Goal: Information Seeking & Learning: Learn about a topic

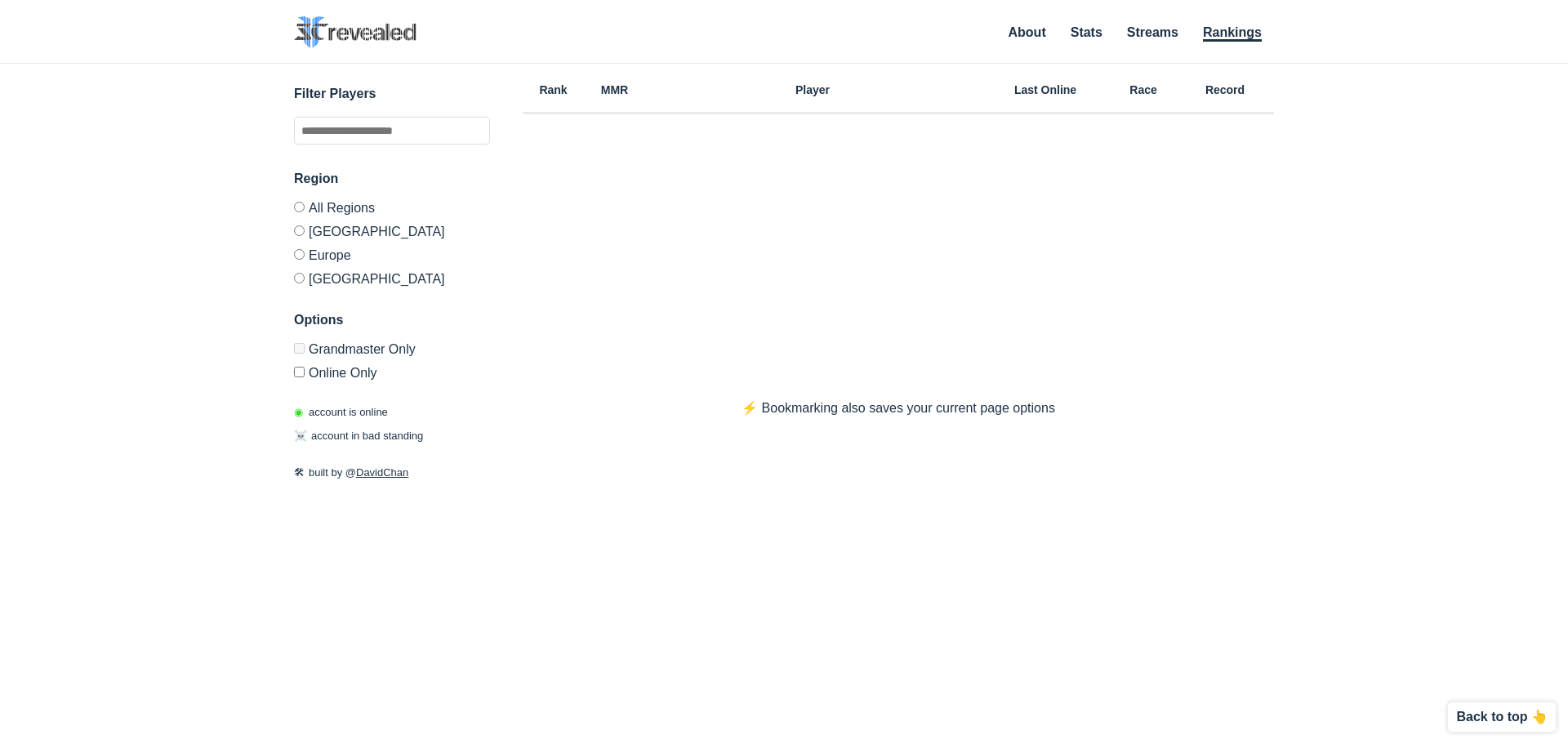
click at [327, 232] on label "[GEOGRAPHIC_DATA]" at bounding box center [392, 230] width 196 height 24
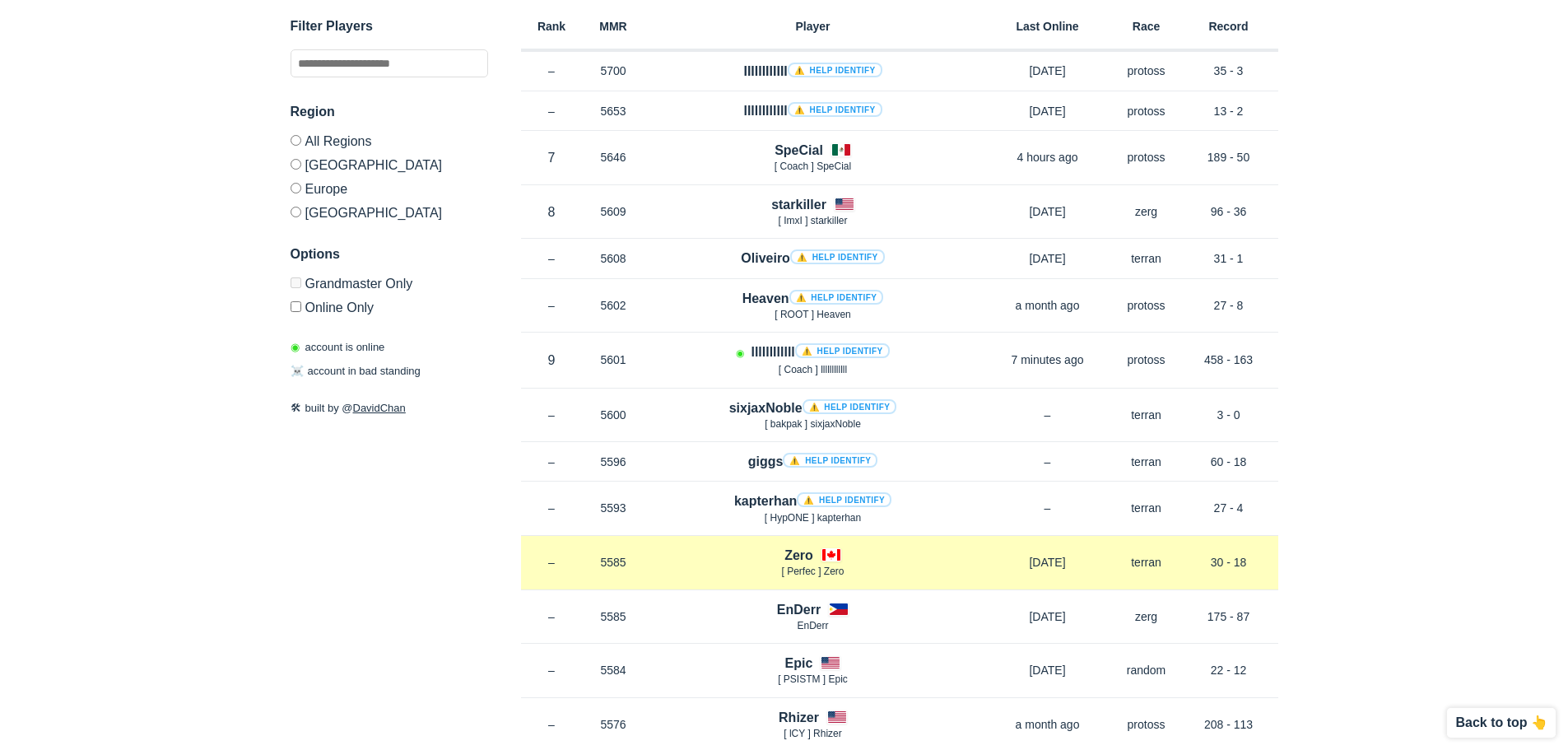
scroll to position [2141, 0]
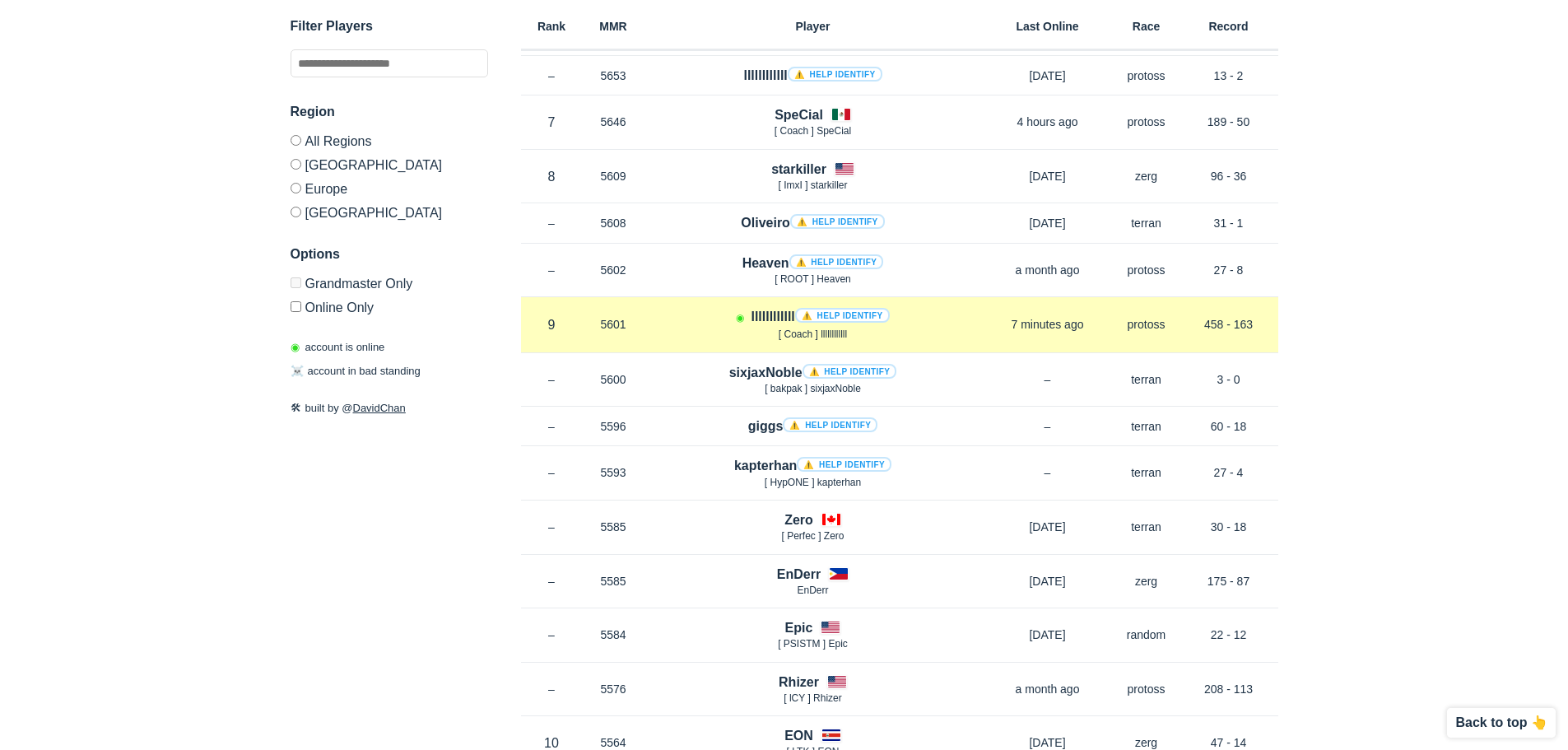
click at [991, 325] on p "7 minutes ago" at bounding box center [1048, 324] width 132 height 17
click at [561, 324] on p "9 in NA" at bounding box center [552, 325] width 62 height 19
drag, startPoint x: 561, startPoint y: 324, endPoint x: 631, endPoint y: 321, distance: 70.1
click at [562, 324] on p "9 in NA" at bounding box center [552, 325] width 62 height 19
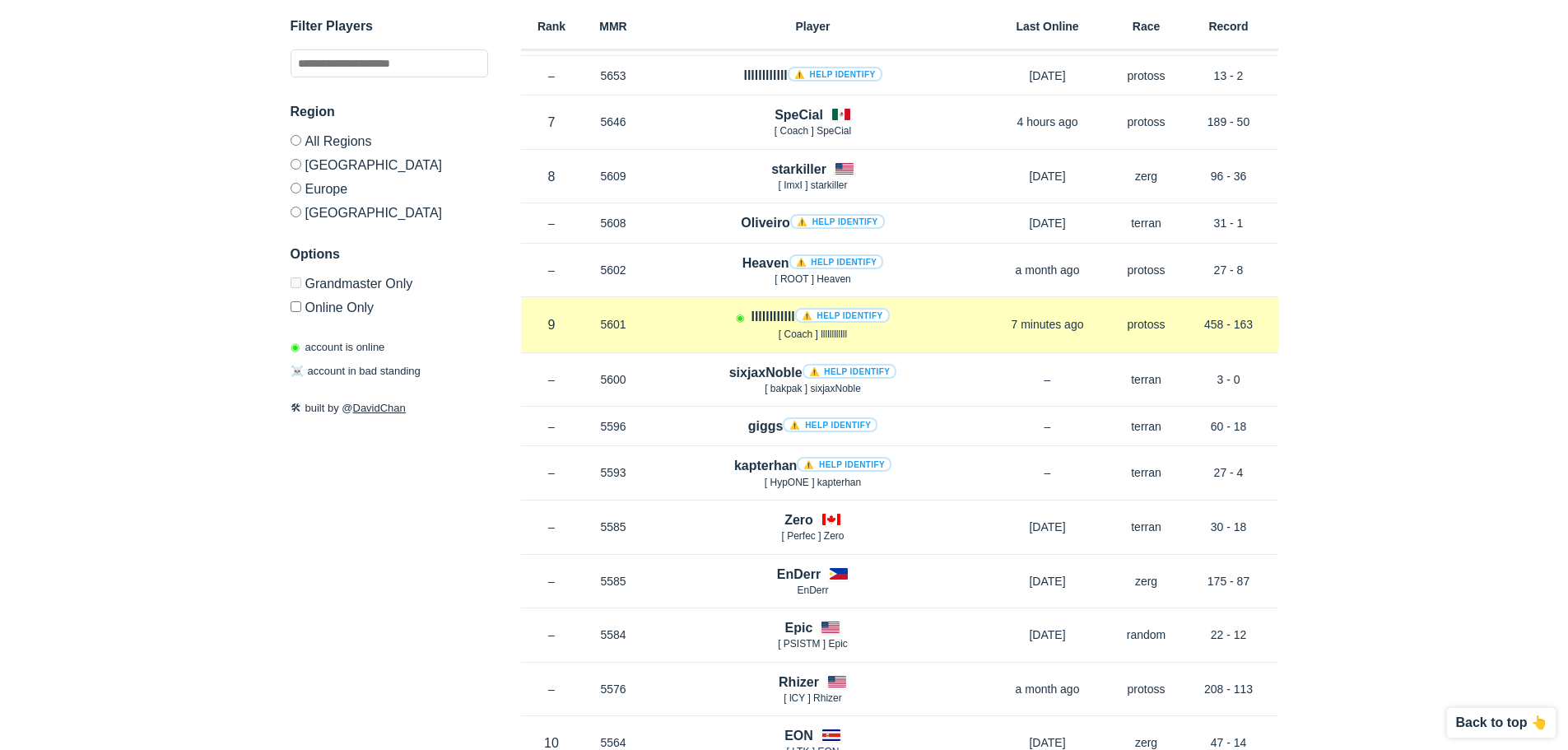
click at [631, 321] on p "5601" at bounding box center [613, 324] width 62 height 17
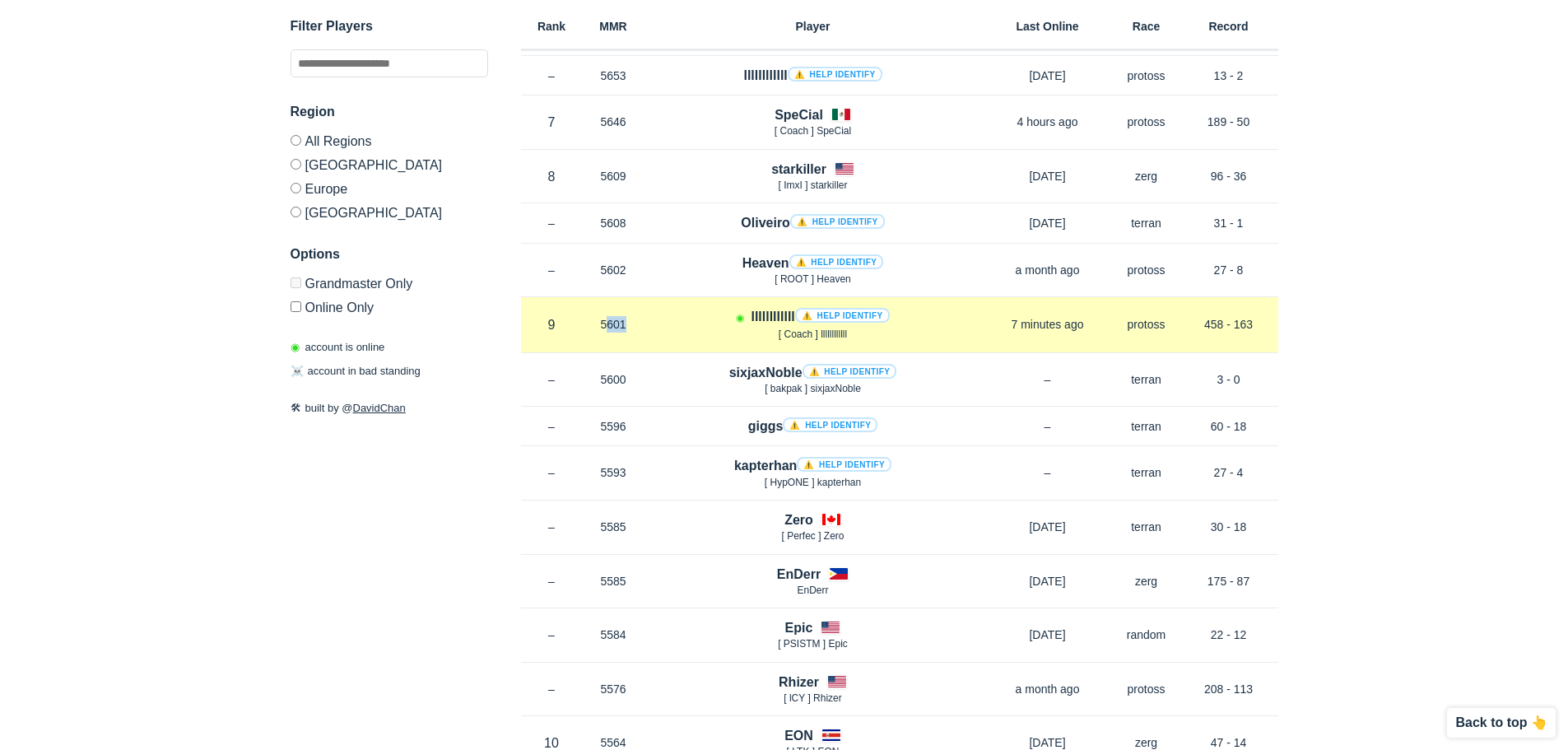
click at [631, 321] on p "5601" at bounding box center [613, 324] width 62 height 17
click at [830, 315] on link "⚠️ Help identify" at bounding box center [843, 315] width 95 height 15
click at [1223, 327] on p "458 - 163" at bounding box center [1229, 324] width 98 height 17
click at [1223, 326] on p "458 - 163" at bounding box center [1229, 324] width 98 height 17
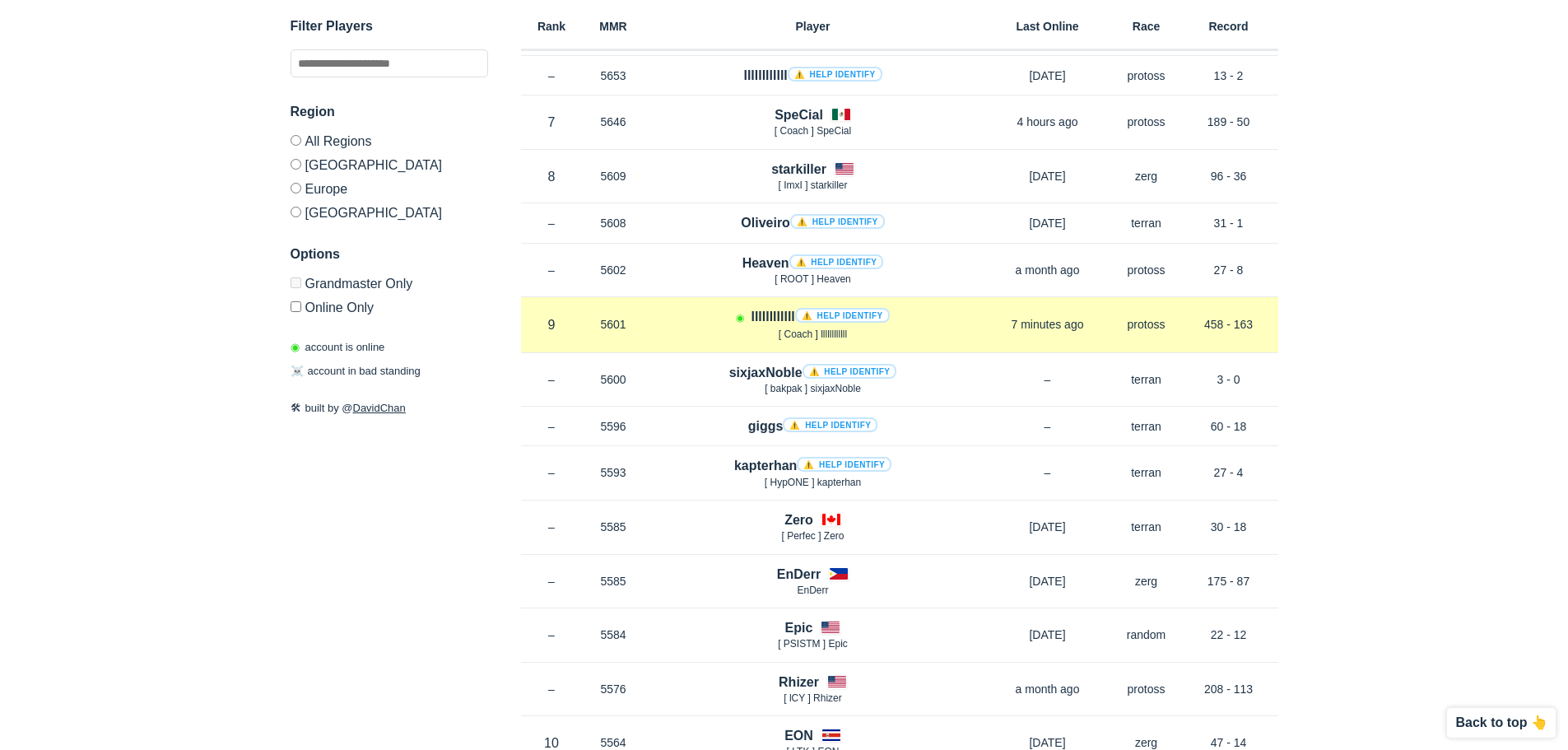
click at [1064, 331] on p "7 minutes ago" at bounding box center [1048, 324] width 132 height 17
click at [793, 338] on span "[ Coach ] llllllllllll" at bounding box center [813, 334] width 69 height 11
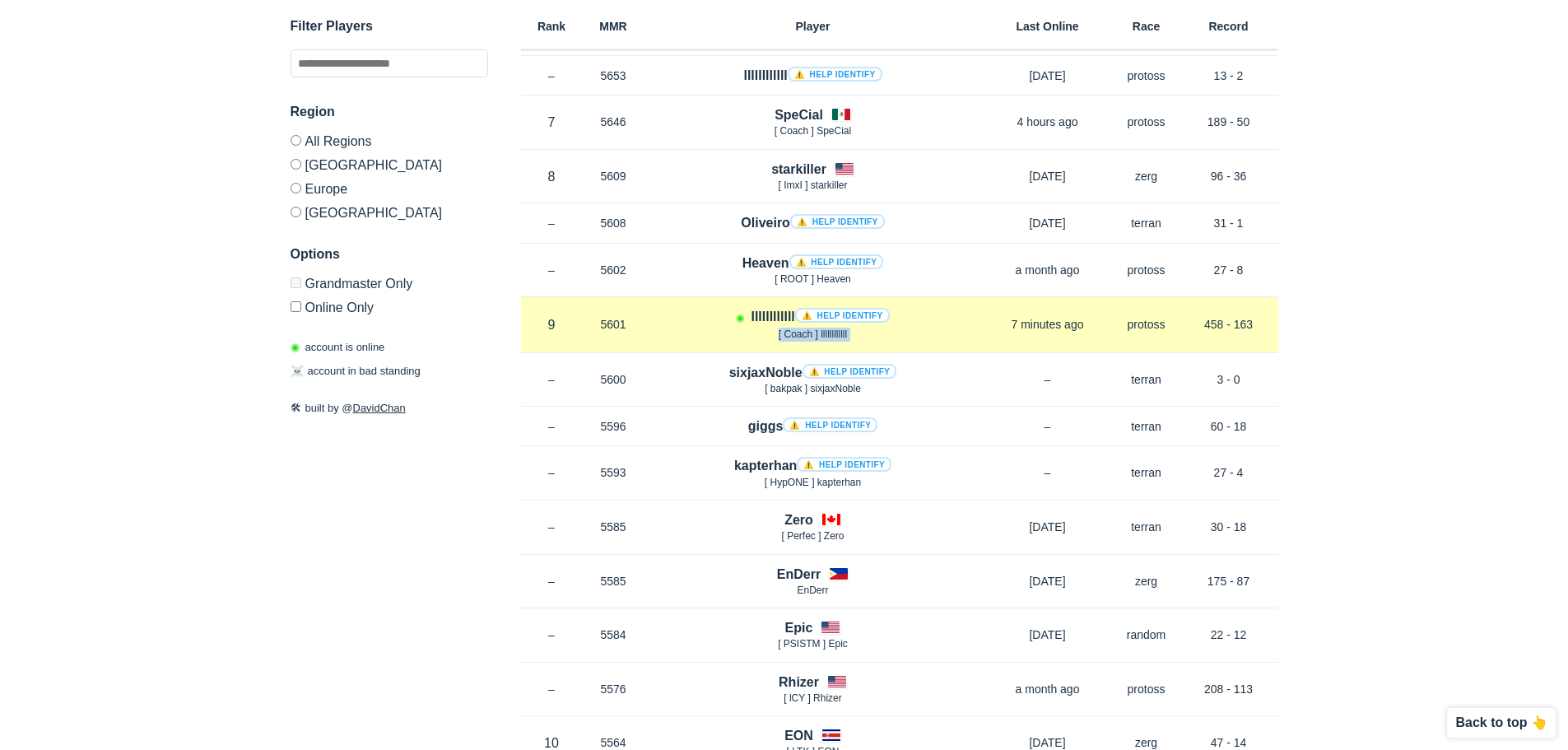
click at [794, 338] on span "[ Coach ] llllllllllll" at bounding box center [813, 334] width 69 height 11
